Goal: Task Accomplishment & Management: Use online tool/utility

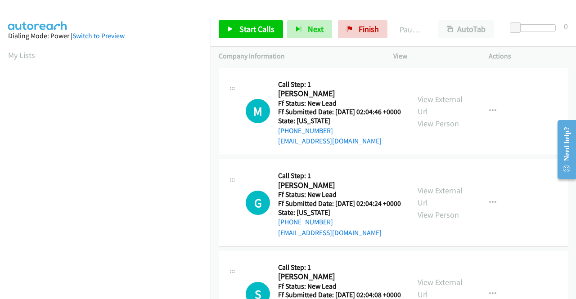
scroll to position [205, 0]
drag, startPoint x: 539, startPoint y: 178, endPoint x: 420, endPoint y: 141, distance: 124.6
click at [538, 178] on div "G Callback Scheduled Call Step: 1 [PERSON_NAME] America/Los_Angeles Ff Status: …" at bounding box center [393, 203] width 349 height 88
click at [434, 103] on link "View External Url" at bounding box center [439, 105] width 45 height 22
drag, startPoint x: 435, startPoint y: 215, endPoint x: 431, endPoint y: 207, distance: 9.5
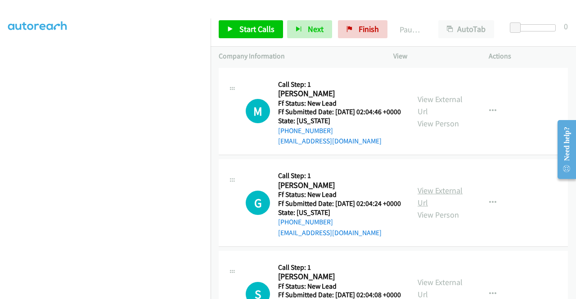
click at [433, 215] on div "View External Url View Person" at bounding box center [440, 202] width 47 height 36
click at [431, 207] on link "View External Url" at bounding box center [439, 196] width 45 height 22
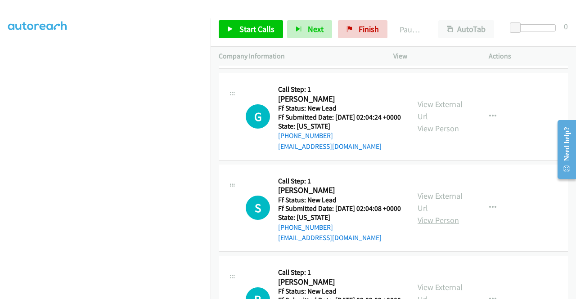
scroll to position [90, 0]
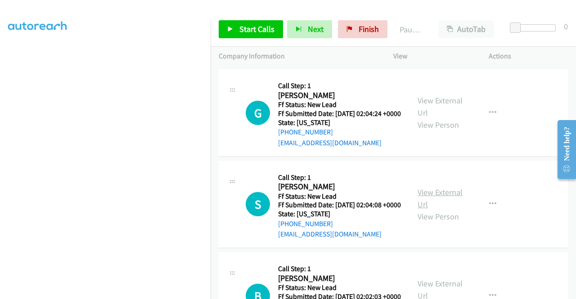
click at [429, 210] on link "View External Url" at bounding box center [439, 198] width 45 height 22
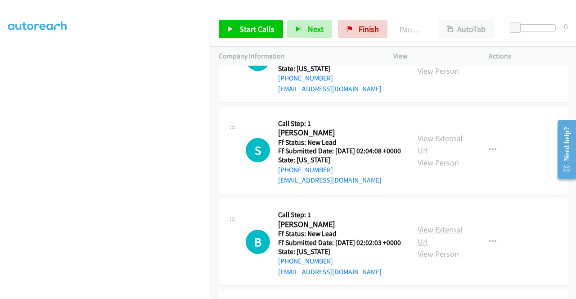
scroll to position [180, 0]
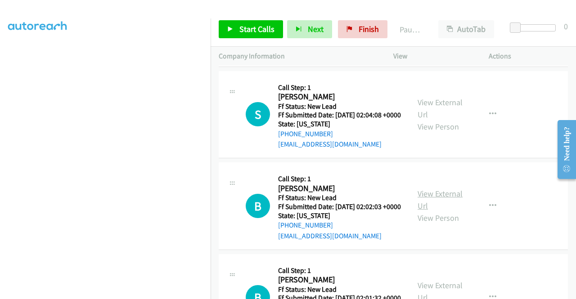
click at [429, 211] on link "View External Url" at bounding box center [439, 199] width 45 height 22
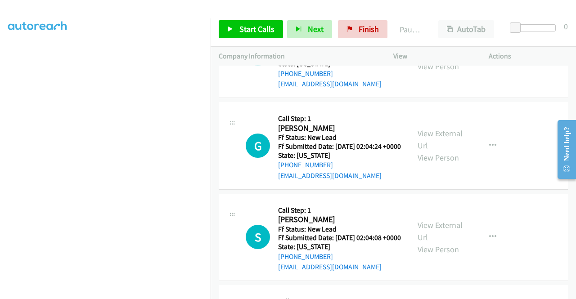
scroll to position [0, 0]
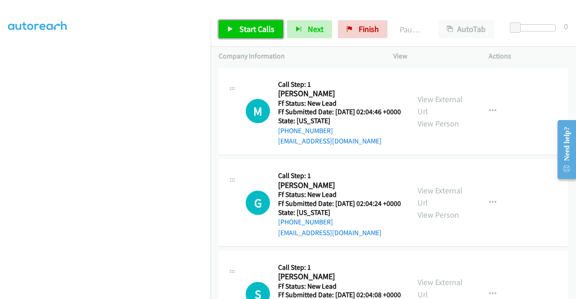
click at [253, 37] on link "Start Calls" at bounding box center [251, 29] width 64 height 18
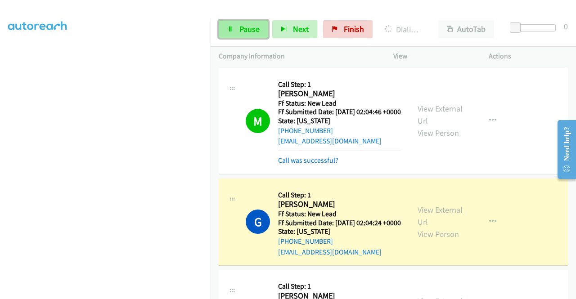
click at [251, 31] on span "Pause" at bounding box center [249, 29] width 20 height 10
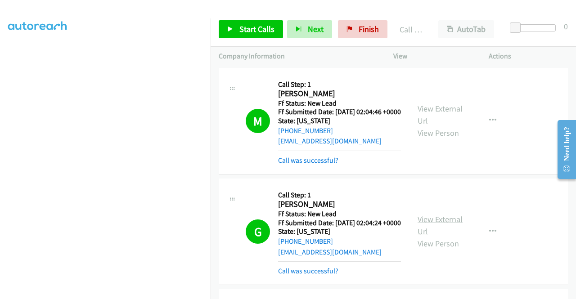
click at [438, 231] on link "View External Url" at bounding box center [439, 225] width 45 height 22
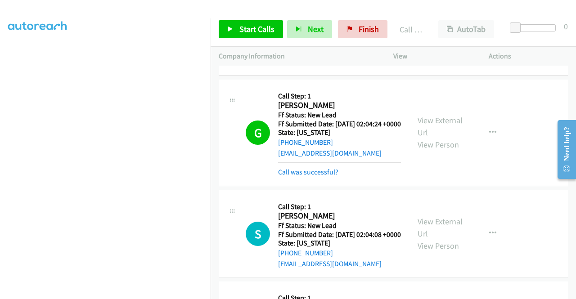
scroll to position [135, 0]
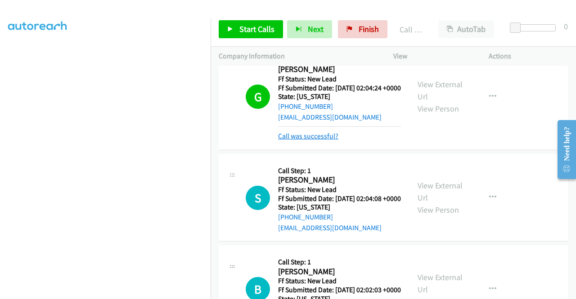
click at [326, 140] on link "Call was successful?" at bounding box center [308, 136] width 60 height 9
click at [256, 36] on link "Start Calls" at bounding box center [251, 29] width 64 height 18
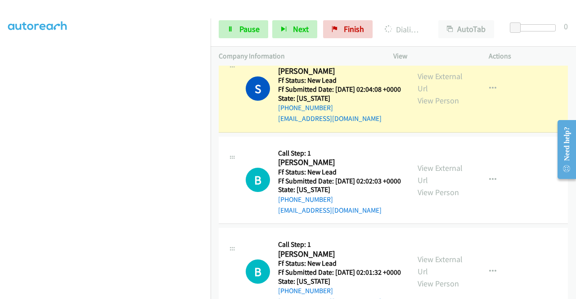
scroll to position [315, 0]
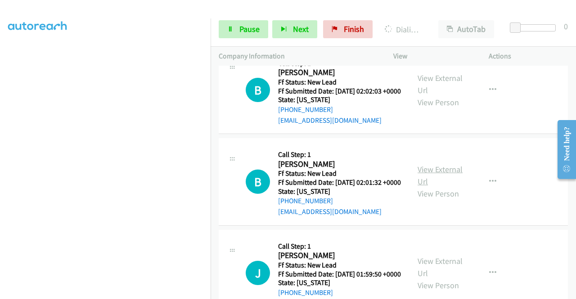
click at [439, 187] on link "View External Url" at bounding box center [439, 175] width 45 height 22
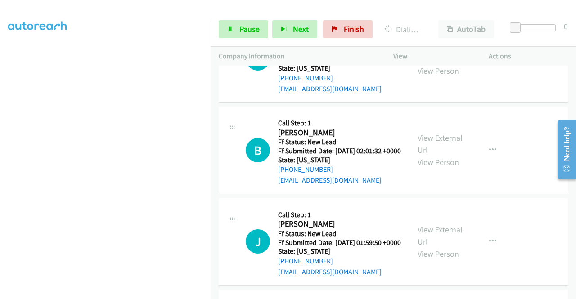
scroll to position [405, 0]
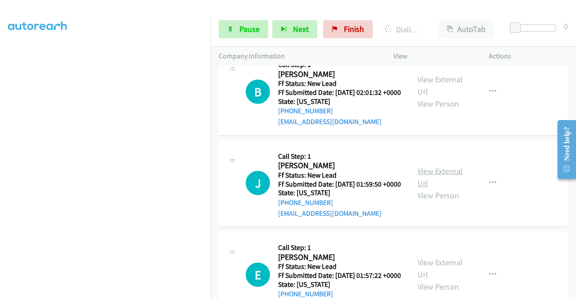
click at [428, 188] on link "View External Url" at bounding box center [439, 177] width 45 height 22
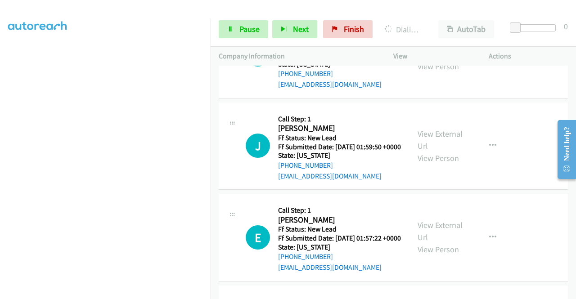
scroll to position [495, 0]
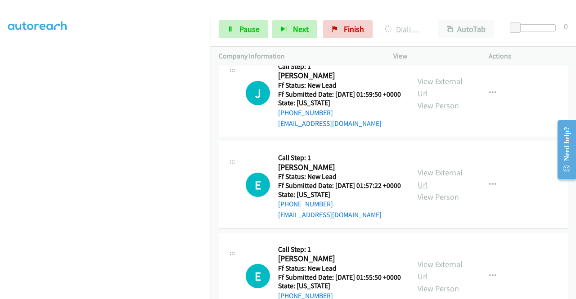
click at [430, 190] on link "View External Url" at bounding box center [439, 178] width 45 height 22
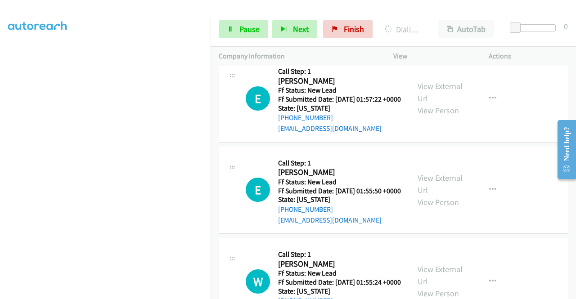
scroll to position [585, 0]
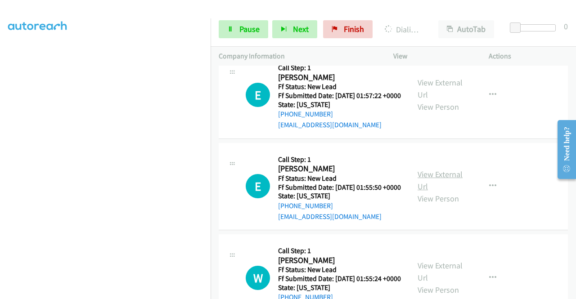
click at [433, 192] on link "View External Url" at bounding box center [439, 180] width 45 height 22
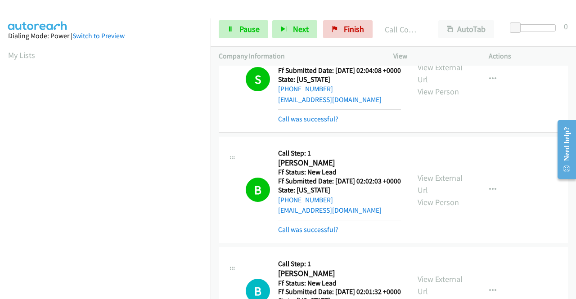
scroll to position [205, 0]
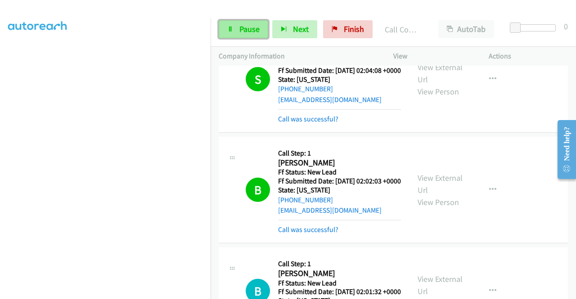
click at [236, 30] on link "Pause" at bounding box center [243, 29] width 49 height 18
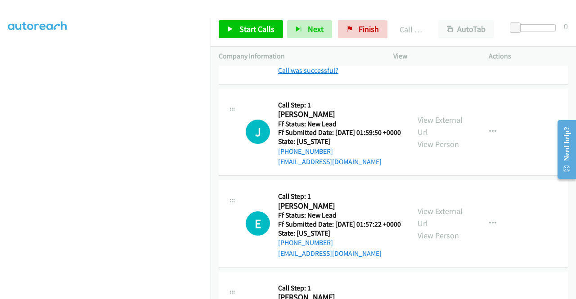
click at [315, 75] on link "Call was successful?" at bounding box center [308, 70] width 60 height 9
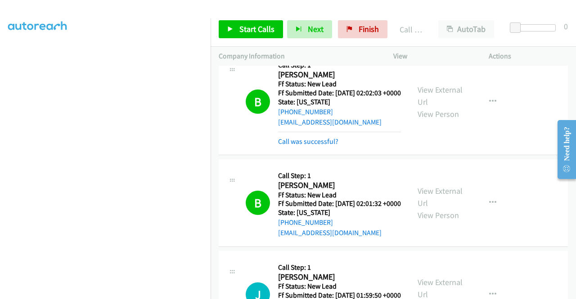
scroll to position [324, 0]
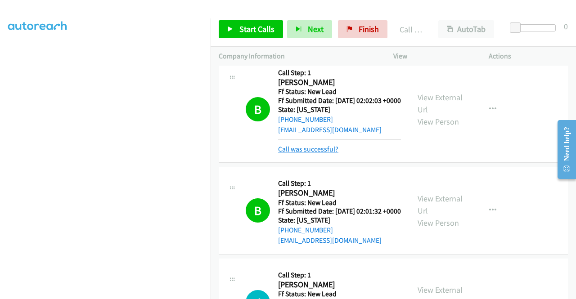
click at [328, 153] on link "Call was successful?" at bounding box center [308, 149] width 60 height 9
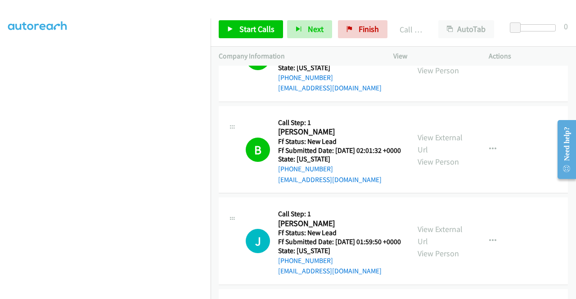
scroll to position [414, 0]
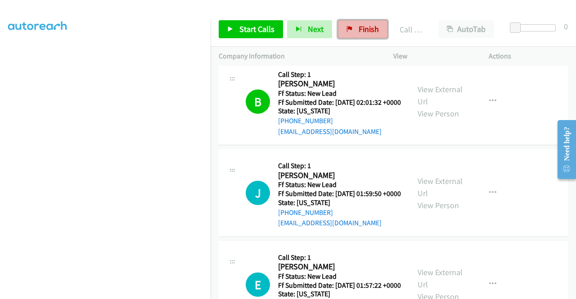
click at [350, 22] on link "Finish" at bounding box center [362, 29] width 49 height 18
click at [372, 26] on span "Finish" at bounding box center [368, 29] width 20 height 10
